Goal: Task Accomplishment & Management: Manage account settings

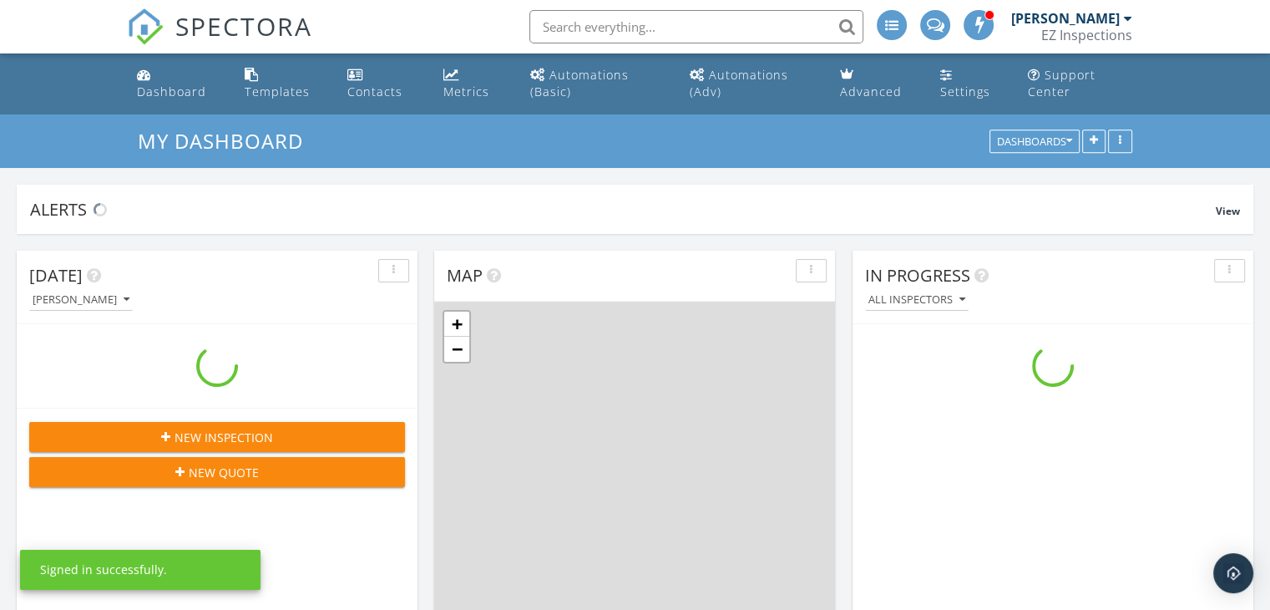
scroll to position [1546, 1296]
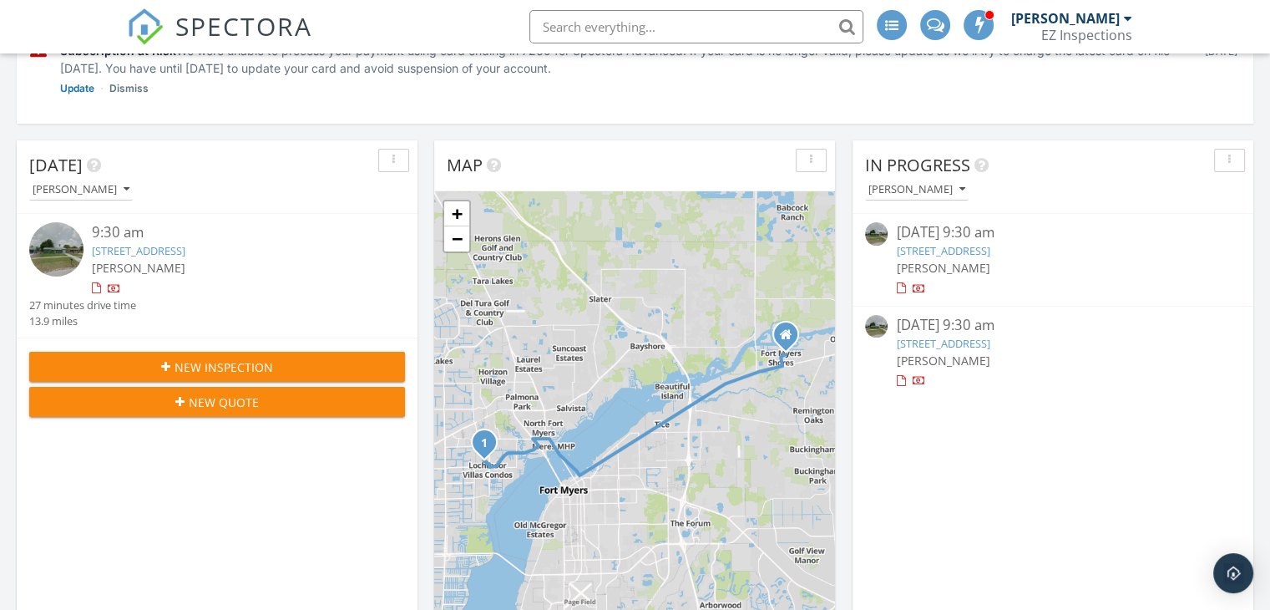
scroll to position [272, 0]
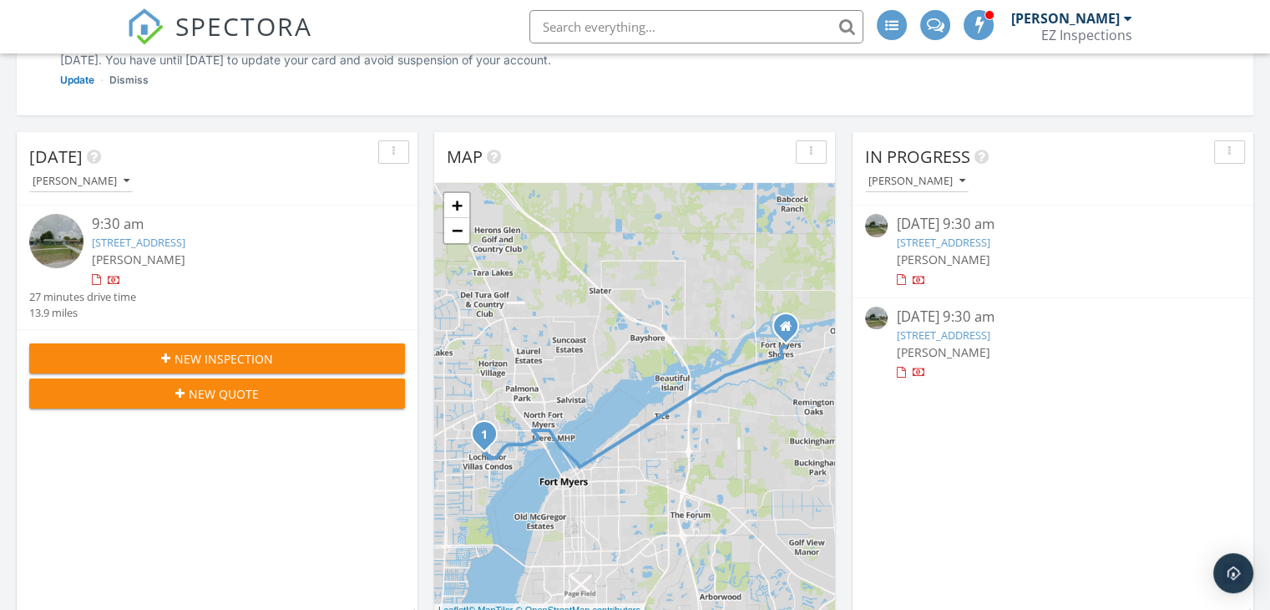
click at [392, 148] on div "button" at bounding box center [394, 152] width 16 height 12
click at [423, 240] on link "Delete" at bounding box center [422, 229] width 87 height 40
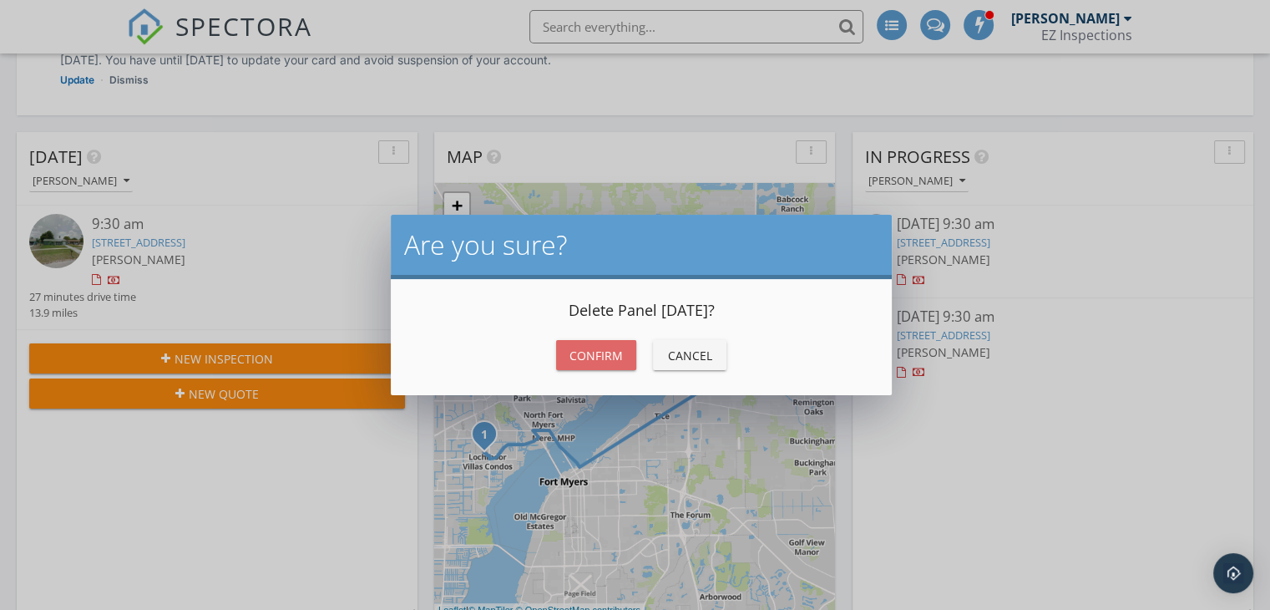
click at [574, 365] on button "Confirm" at bounding box center [596, 355] width 80 height 30
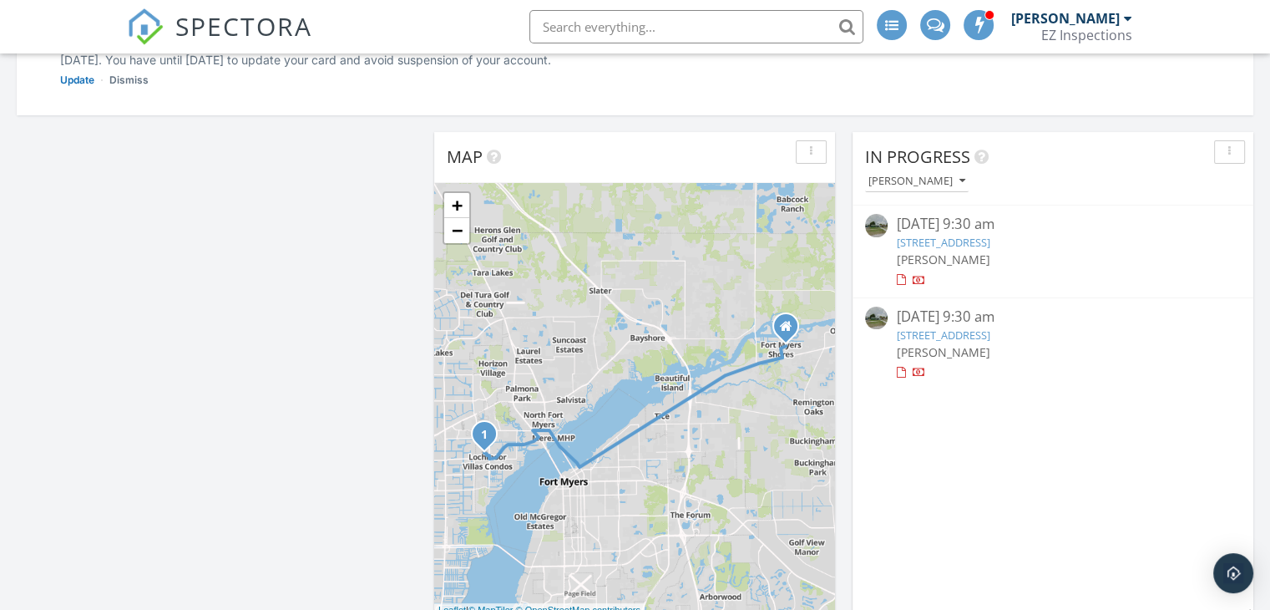
click at [950, 223] on div "09/27/25 9:30 am" at bounding box center [1052, 224] width 313 height 21
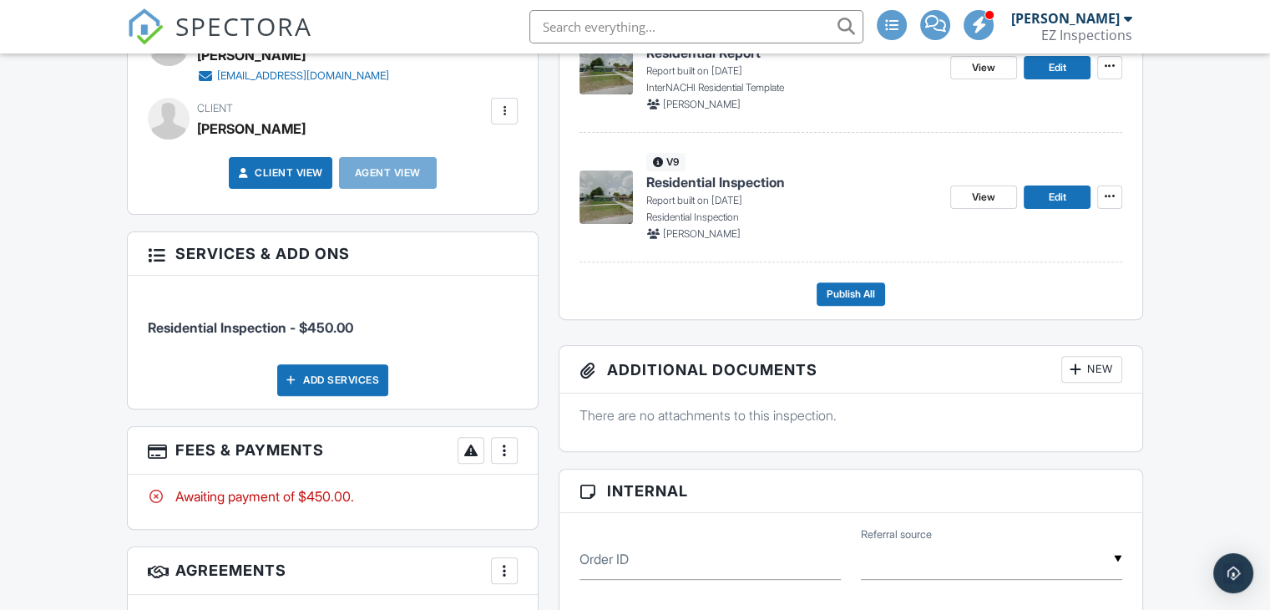
scroll to position [375, 0]
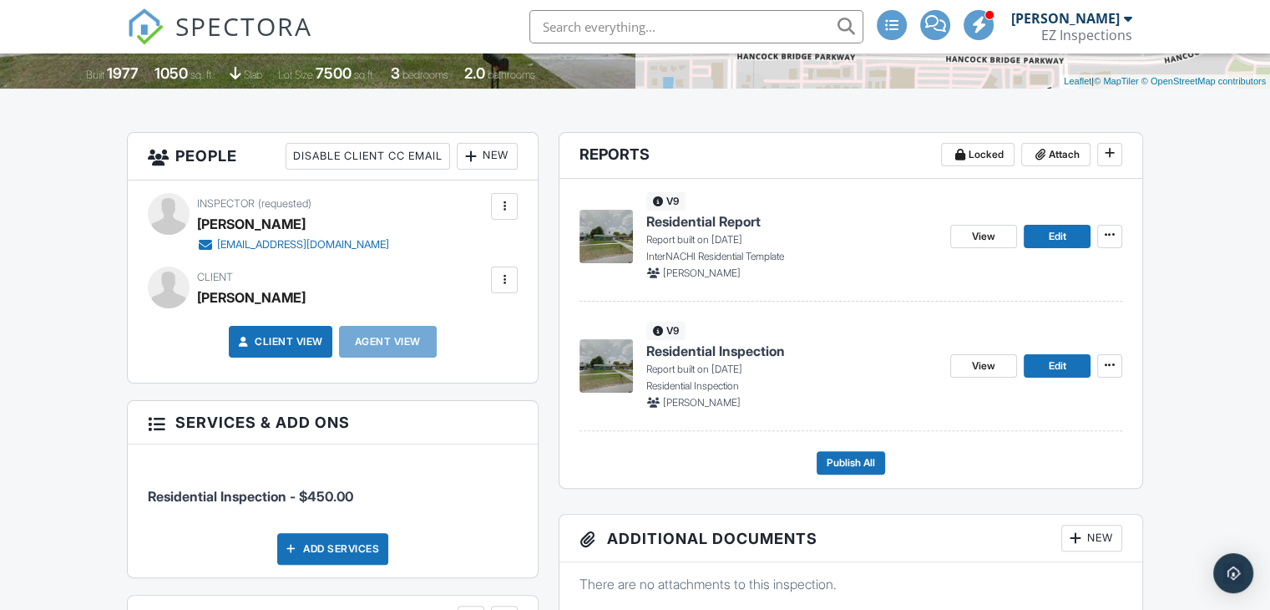
drag, startPoint x: 1282, startPoint y: 118, endPoint x: 1267, endPoint y: 227, distance: 110.3
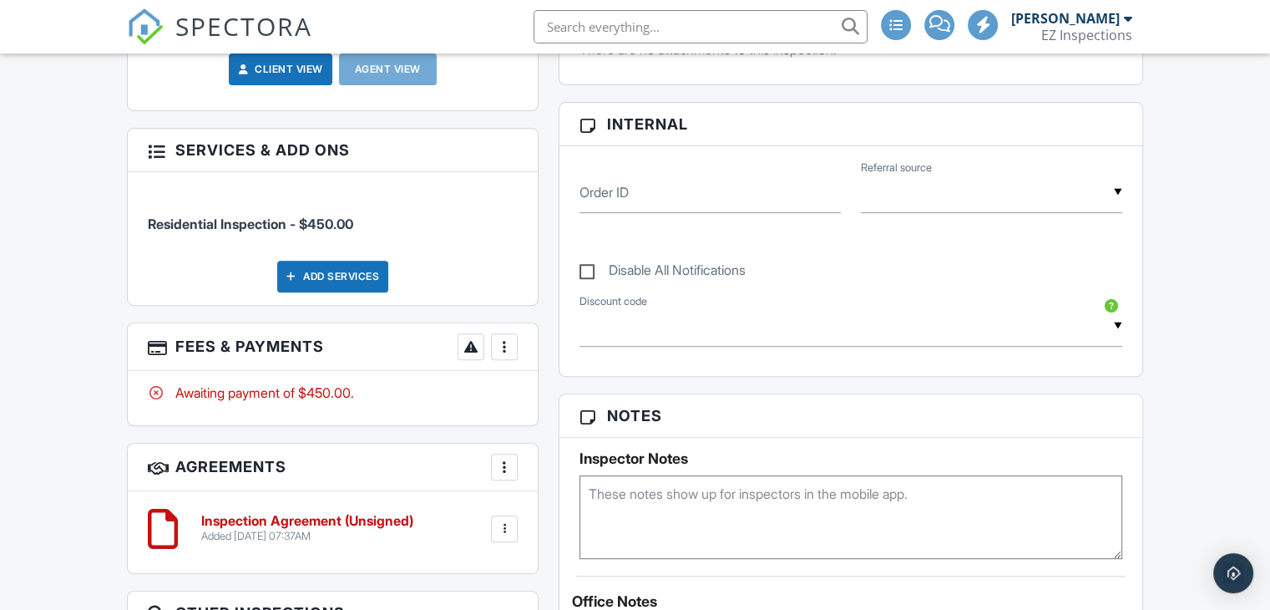
scroll to position [909, 0]
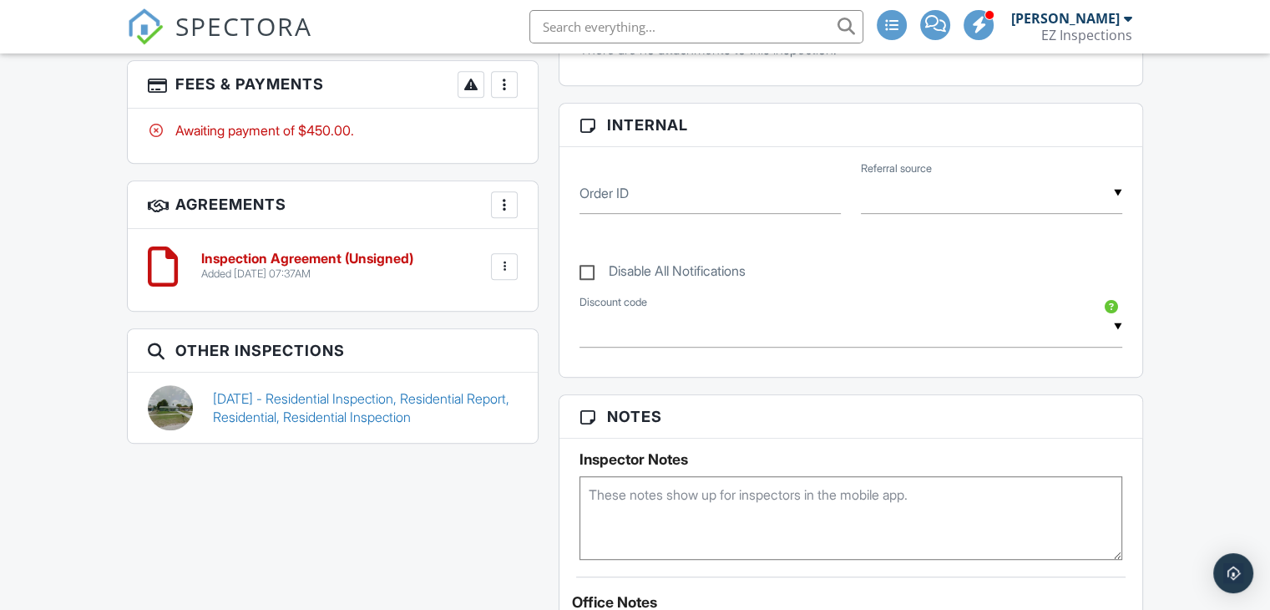
click at [497, 272] on div at bounding box center [504, 266] width 27 height 27
drag, startPoint x: 466, startPoint y: 405, endPoint x: 705, endPoint y: 103, distance: 385.2
click at [466, 405] on li "Delete" at bounding box center [459, 396] width 95 height 42
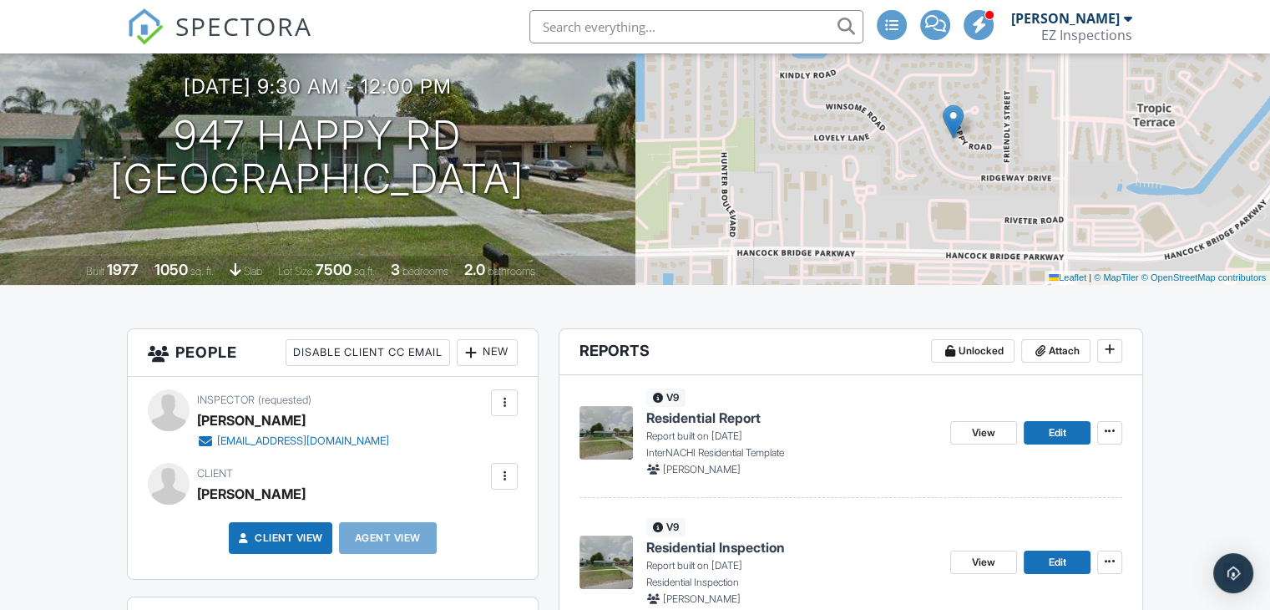
click at [508, 478] on div at bounding box center [504, 476] width 17 height 17
click at [471, 517] on li "Edit" at bounding box center [464, 527] width 85 height 42
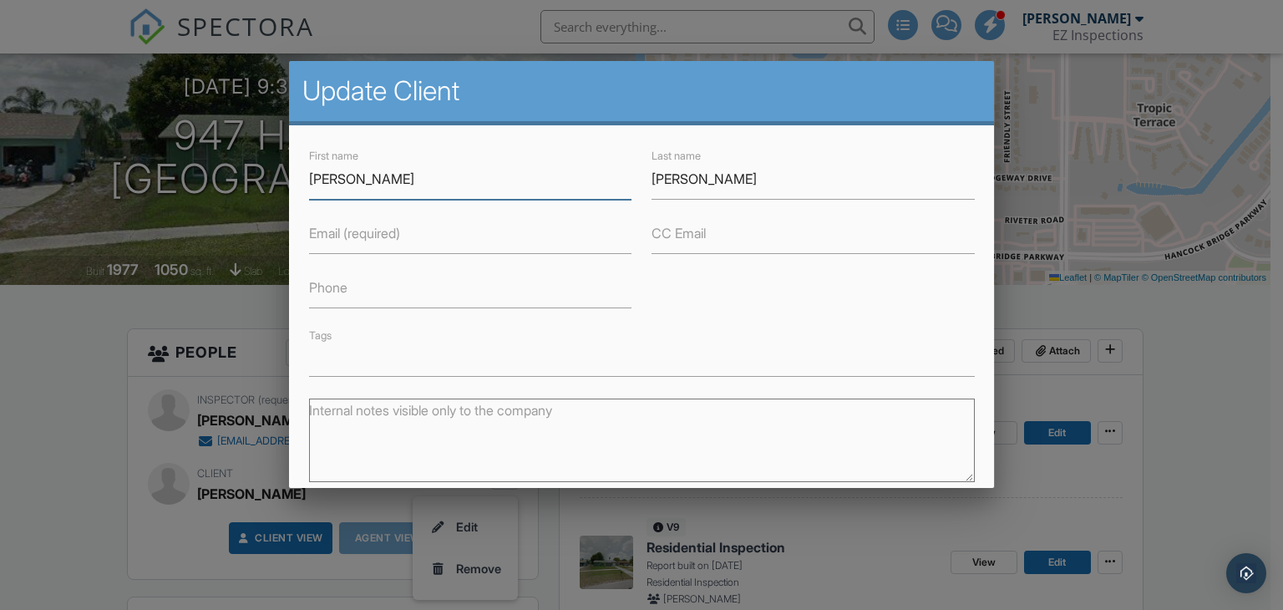
click at [410, 170] on input "Emily" at bounding box center [470, 179] width 322 height 41
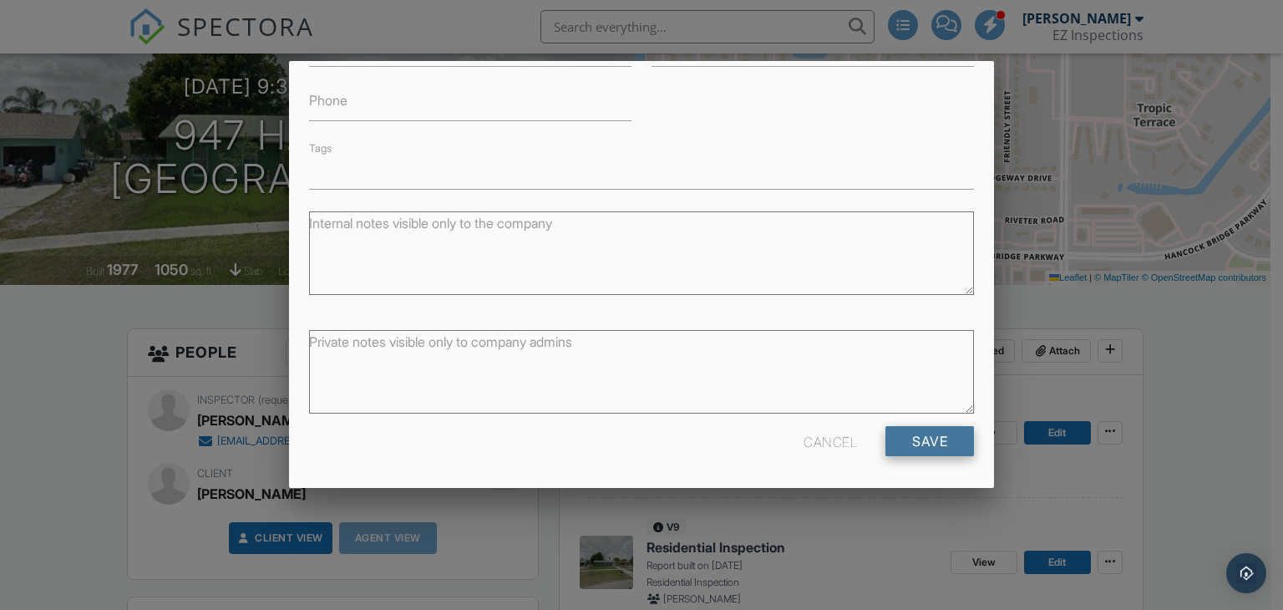
type input "Emie"
click at [934, 442] on input "Save" at bounding box center [929, 441] width 89 height 30
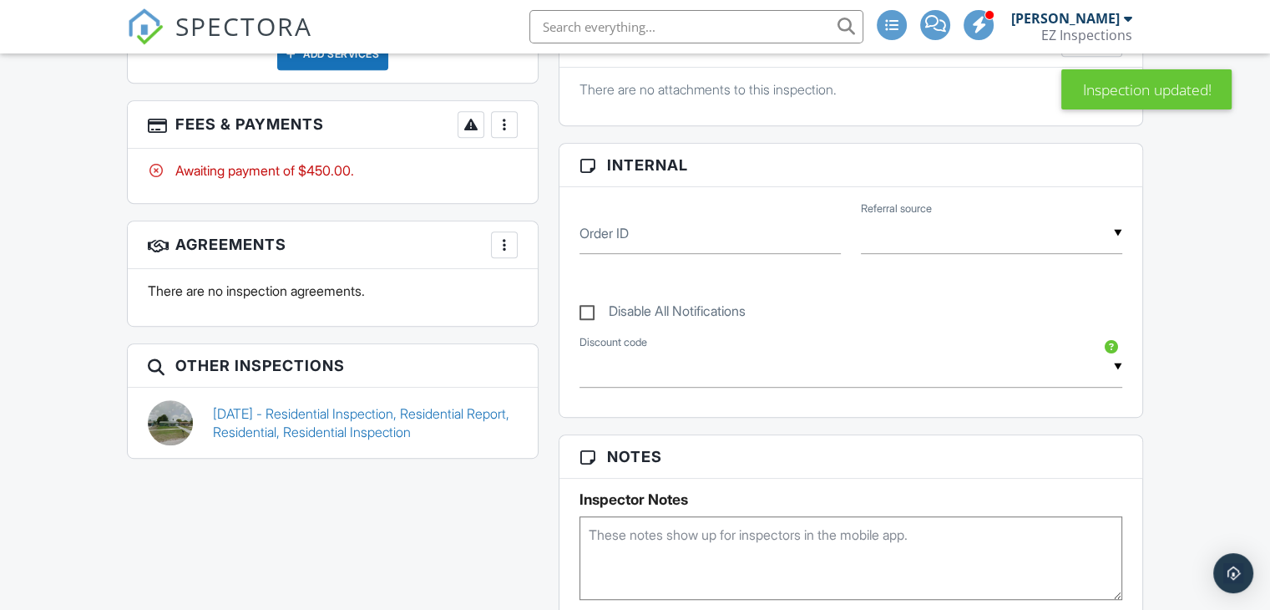
scroll to position [875, 0]
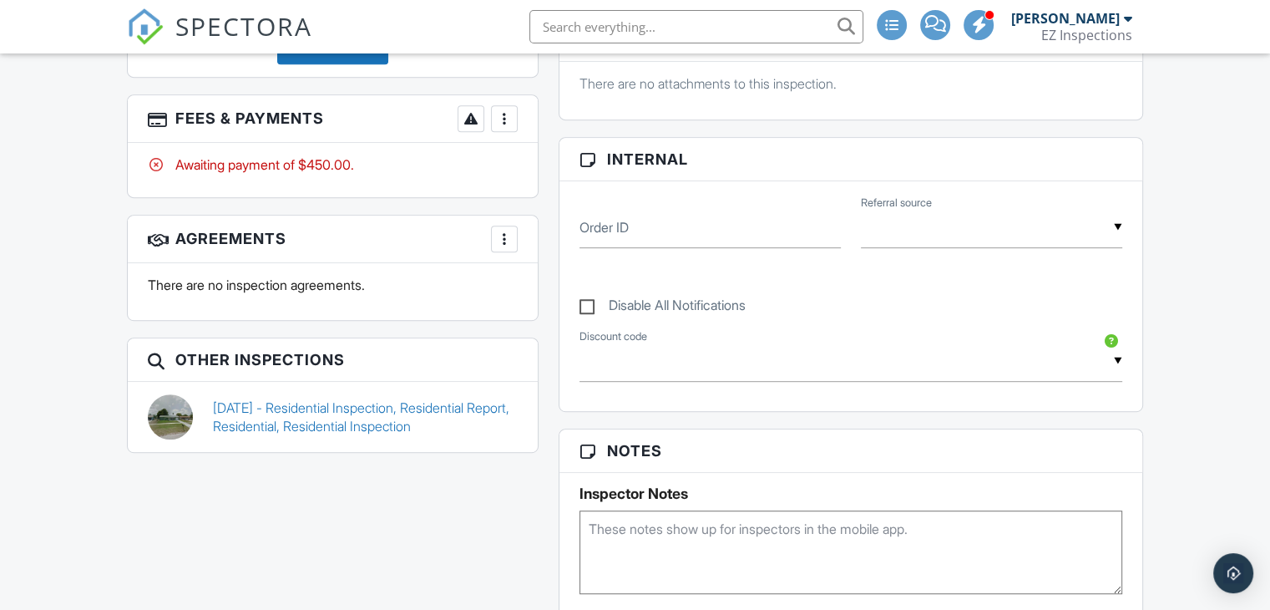
click at [307, 389] on div "[DATE] - Residential Inspection, Residential Report, Residential, Residential I…" at bounding box center [333, 417] width 410 height 70
click at [363, 427] on link "[DATE] - Residential Inspection, Residential Report, Residential, Residential I…" at bounding box center [365, 417] width 305 height 38
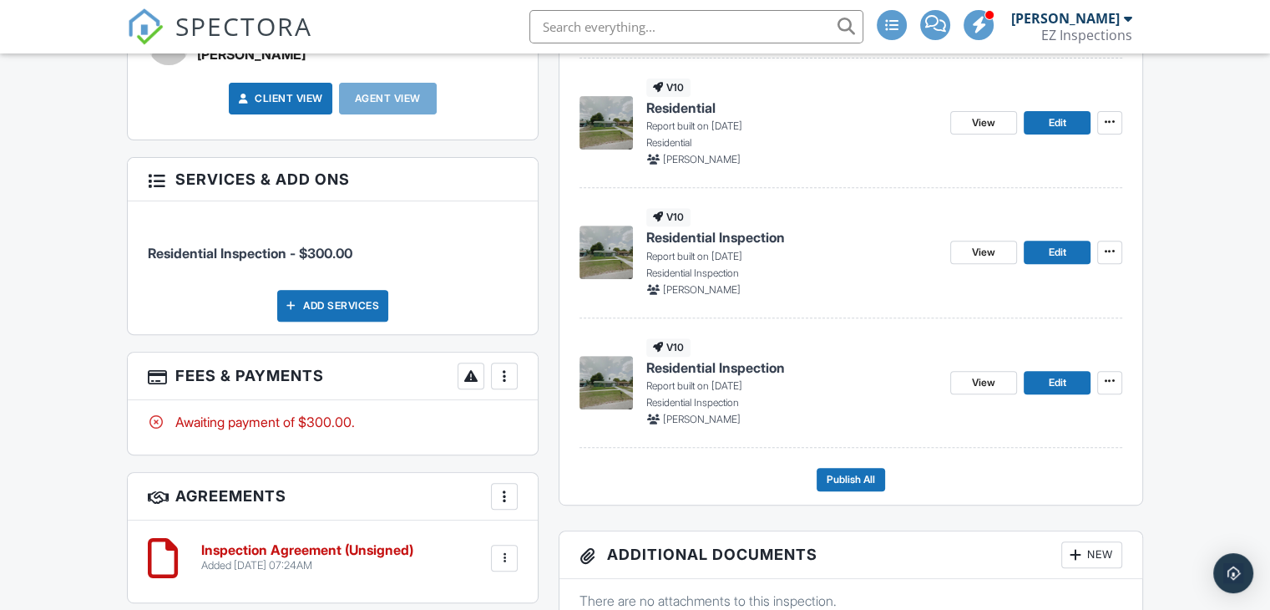
drag, startPoint x: 1282, startPoint y: 89, endPoint x: 1282, endPoint y: 245, distance: 156.1
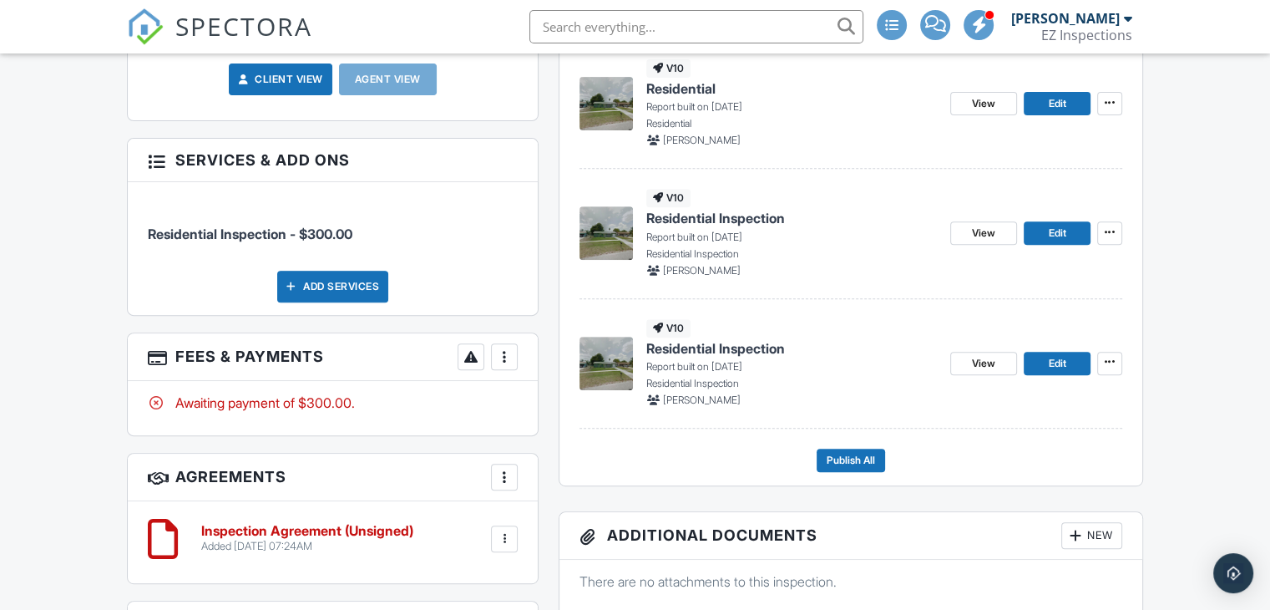
drag, startPoint x: 1269, startPoint y: 205, endPoint x: 1267, endPoint y: 115, distance: 90.2
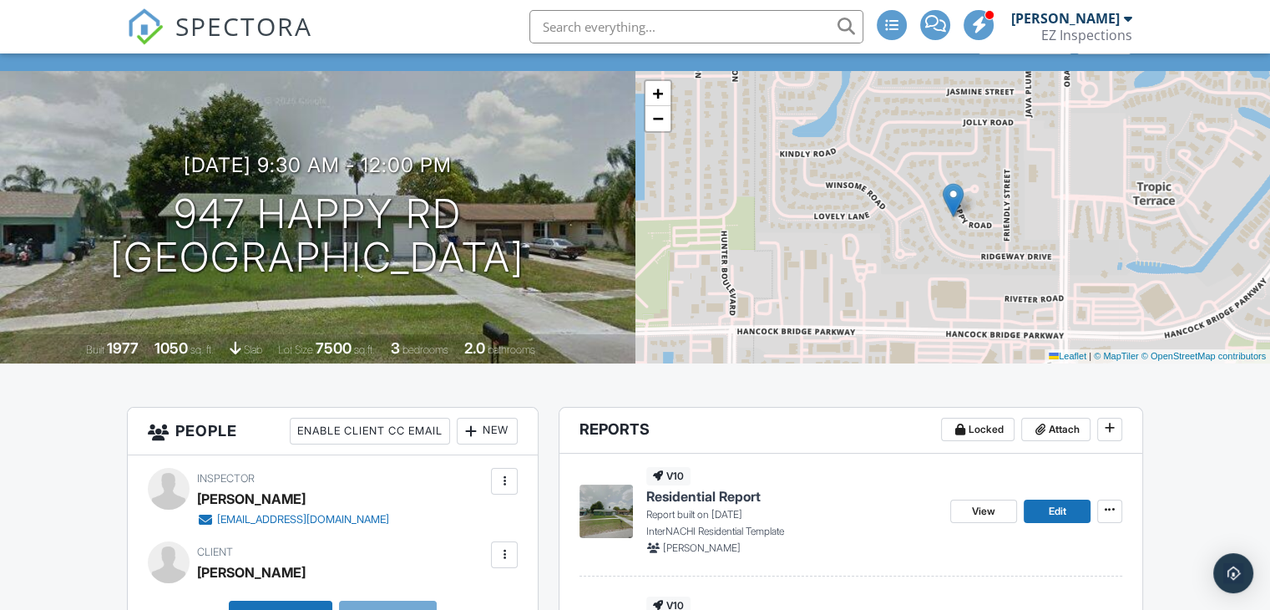
scroll to position [90, 0]
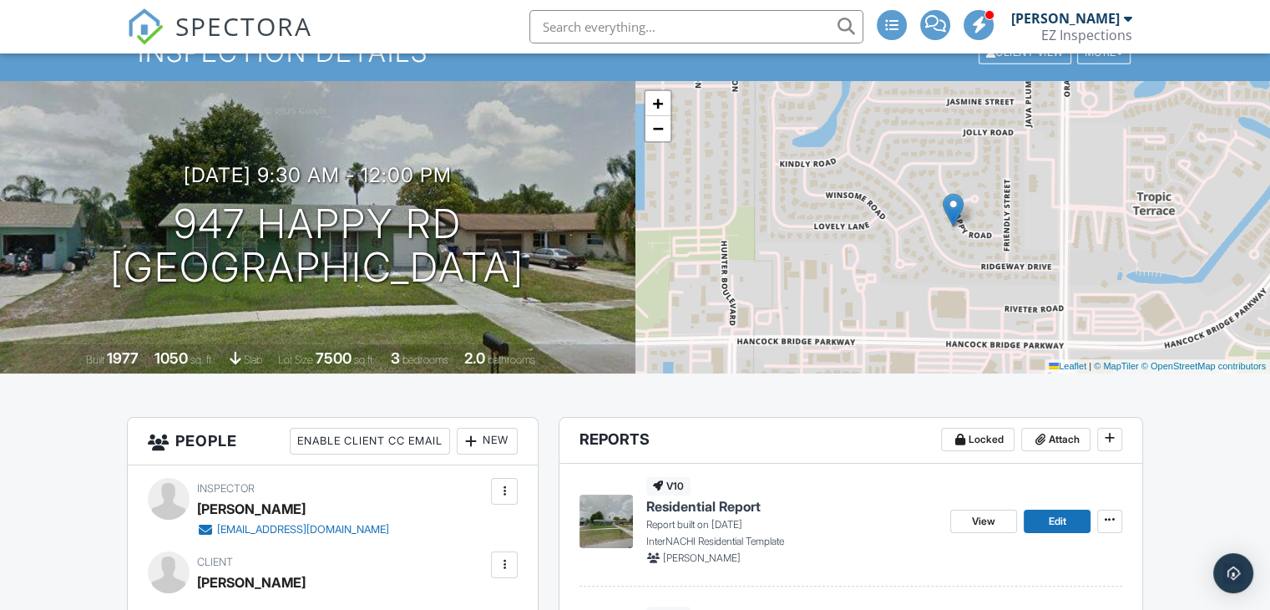
click at [741, 497] on span "Residential Report" at bounding box center [703, 506] width 114 height 18
